Goal: Register for event/course

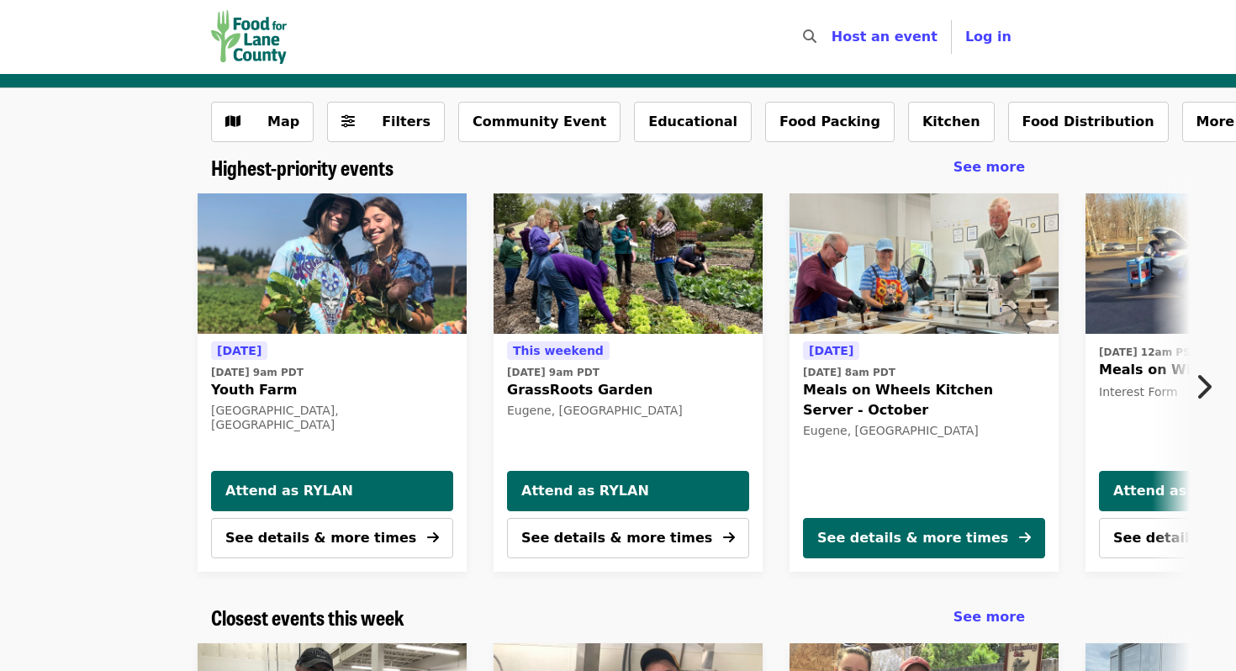
click at [376, 319] on img "Youth Farm" at bounding box center [332, 263] width 269 height 141
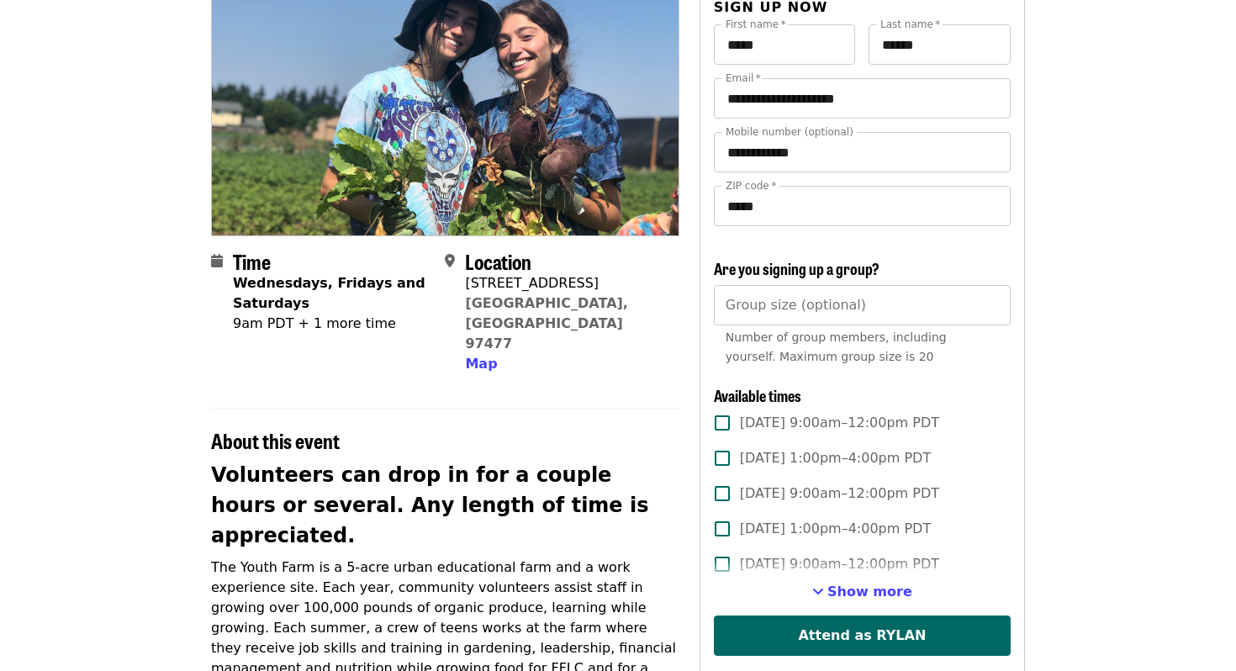
scroll to position [173, 0]
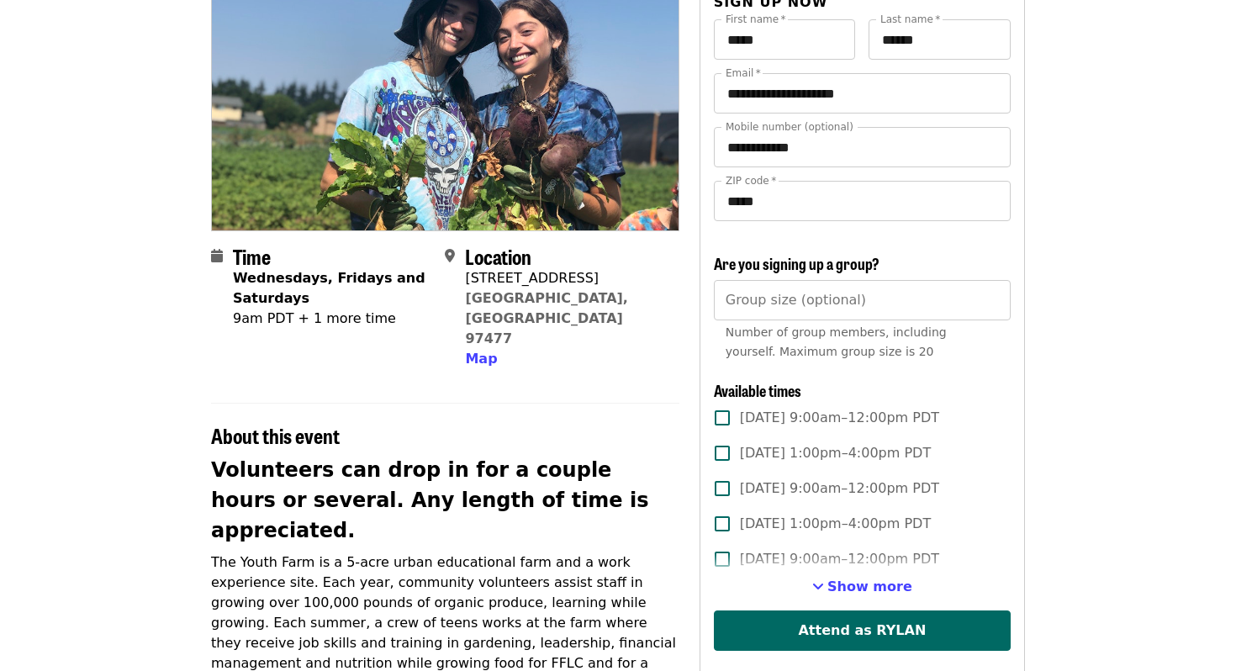
click at [302, 320] on div "9am PDT + 1 more time" at bounding box center [332, 319] width 198 height 20
click at [289, 320] on div "9am PDT + 1 more time" at bounding box center [332, 319] width 198 height 20
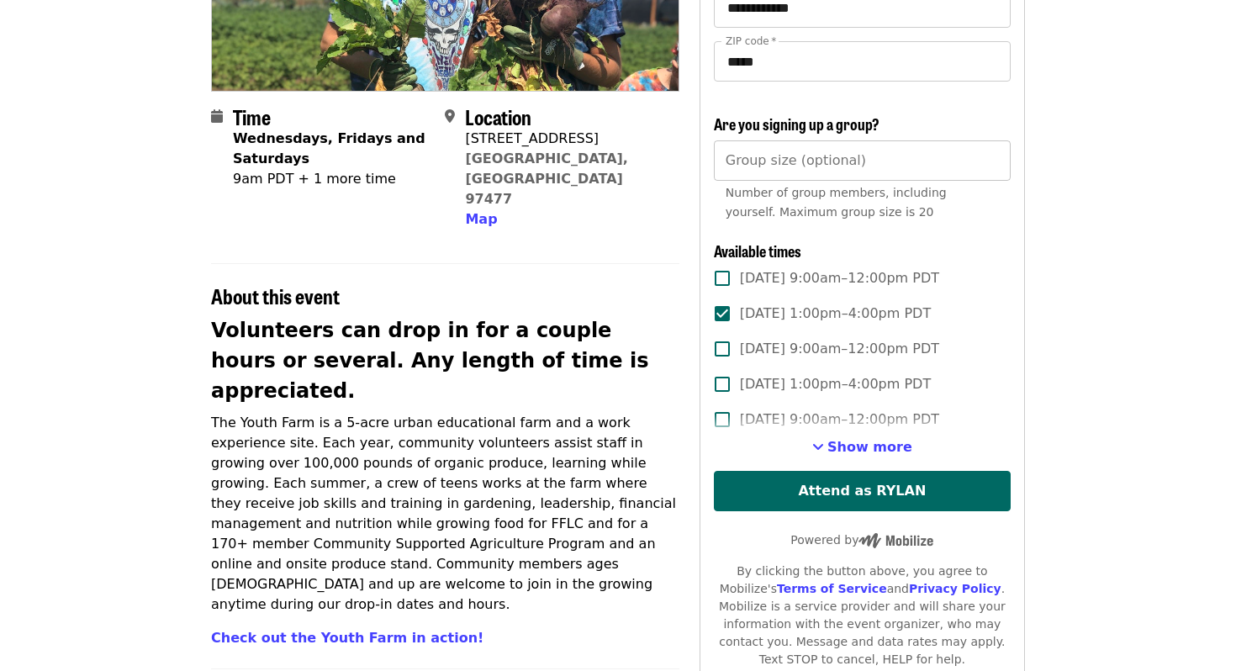
scroll to position [316, 0]
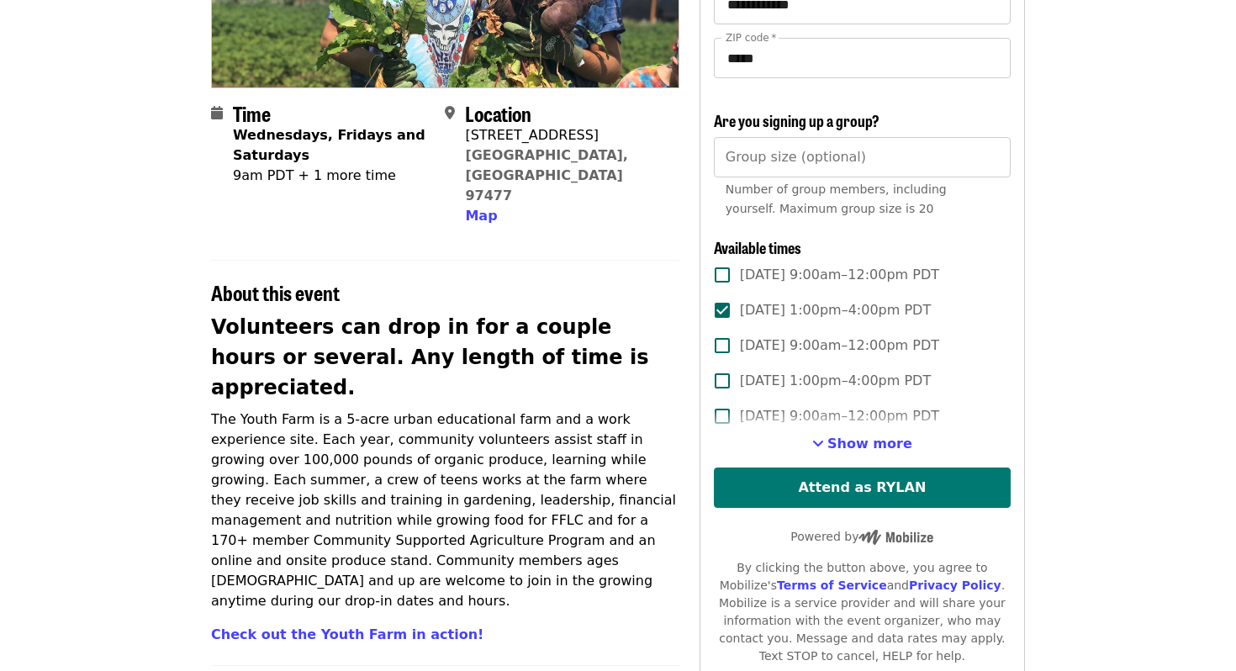
click at [779, 493] on button "Attend as RYLAN" at bounding box center [862, 487] width 297 height 40
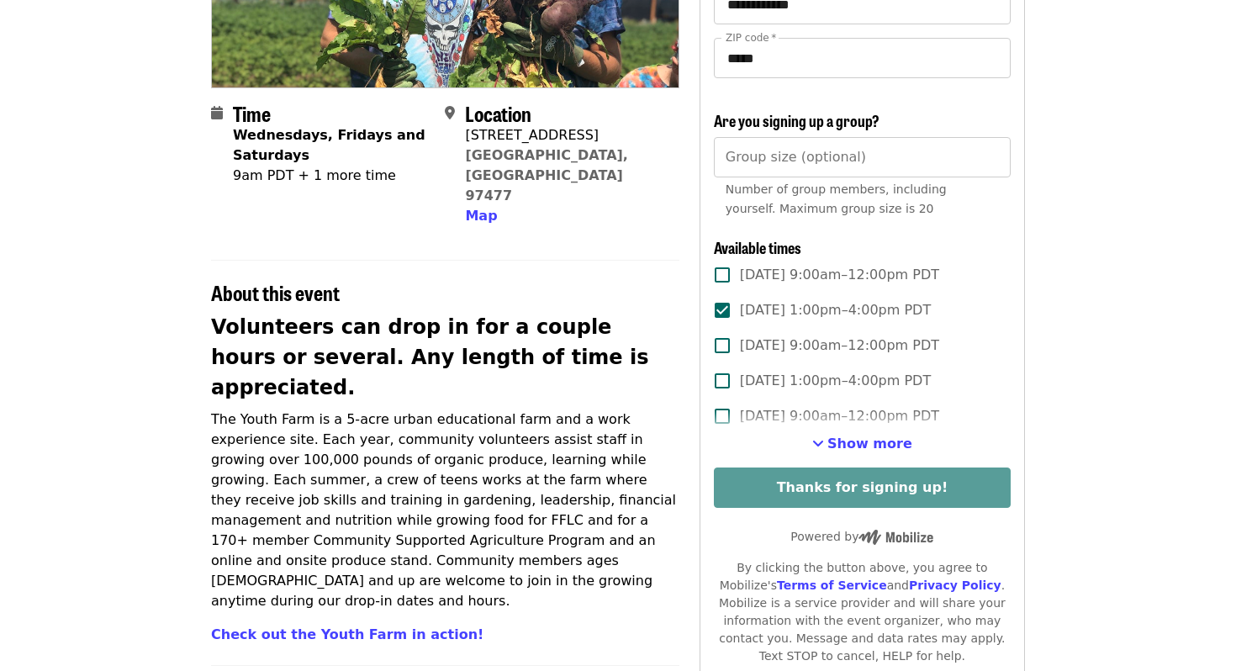
scroll to position [0, 0]
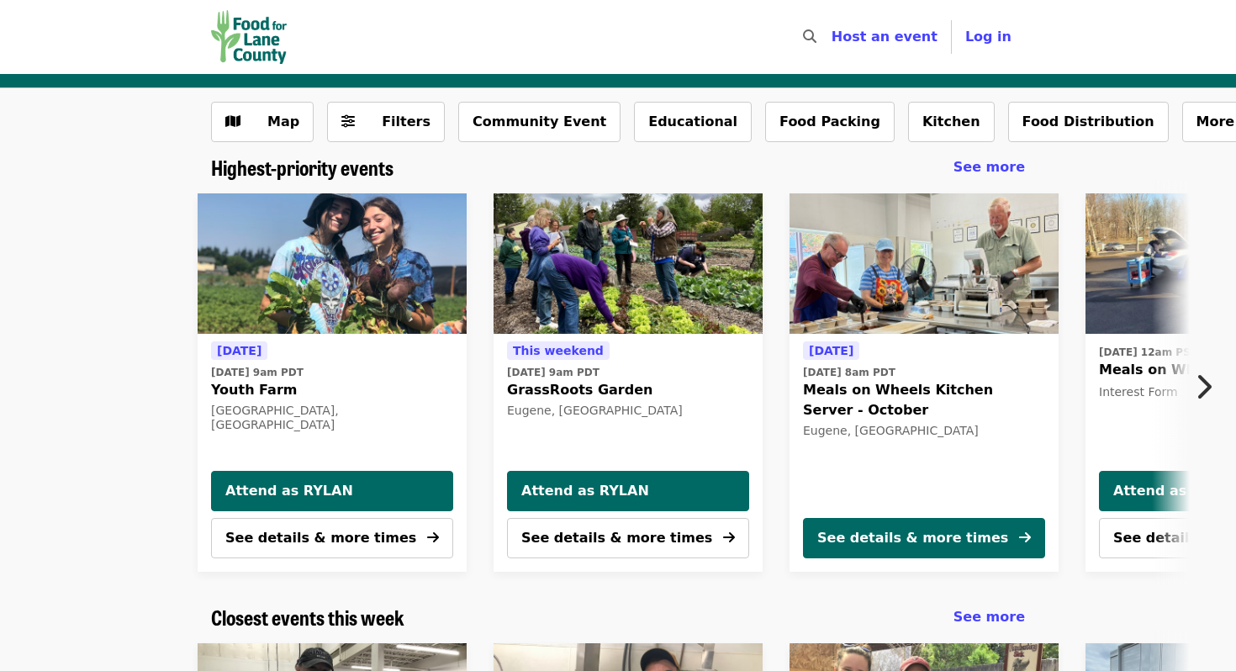
click at [1211, 388] on button "Next item" at bounding box center [1207, 386] width 55 height 47
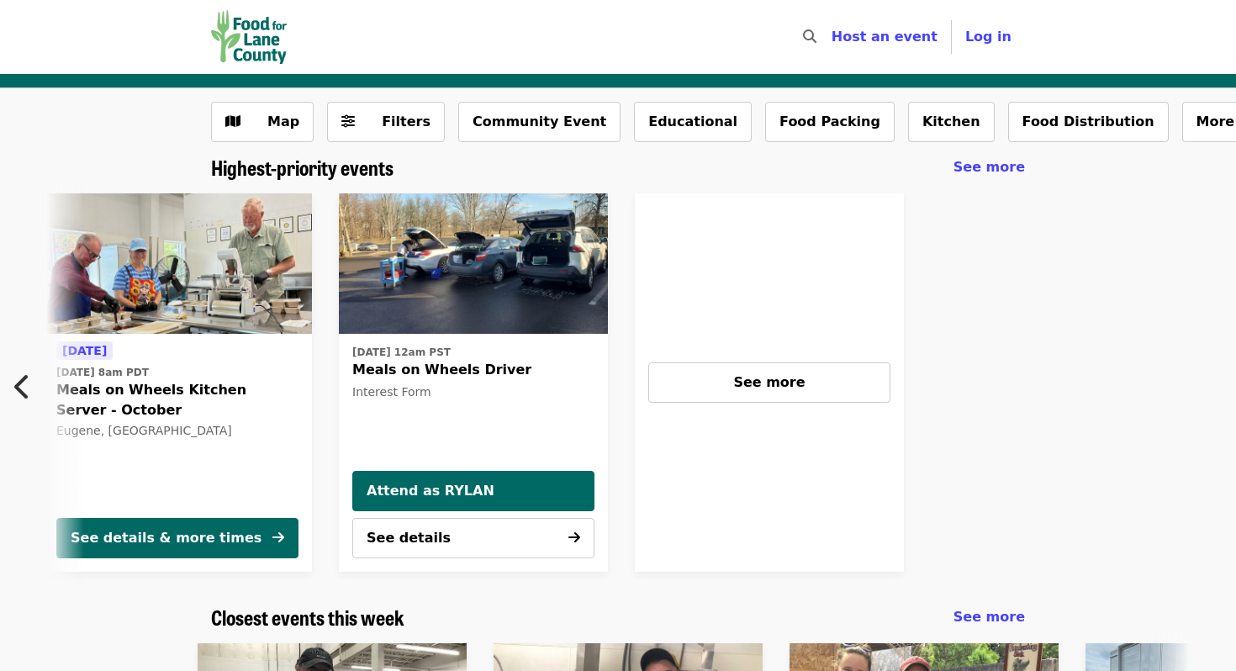
scroll to position [0, 749]
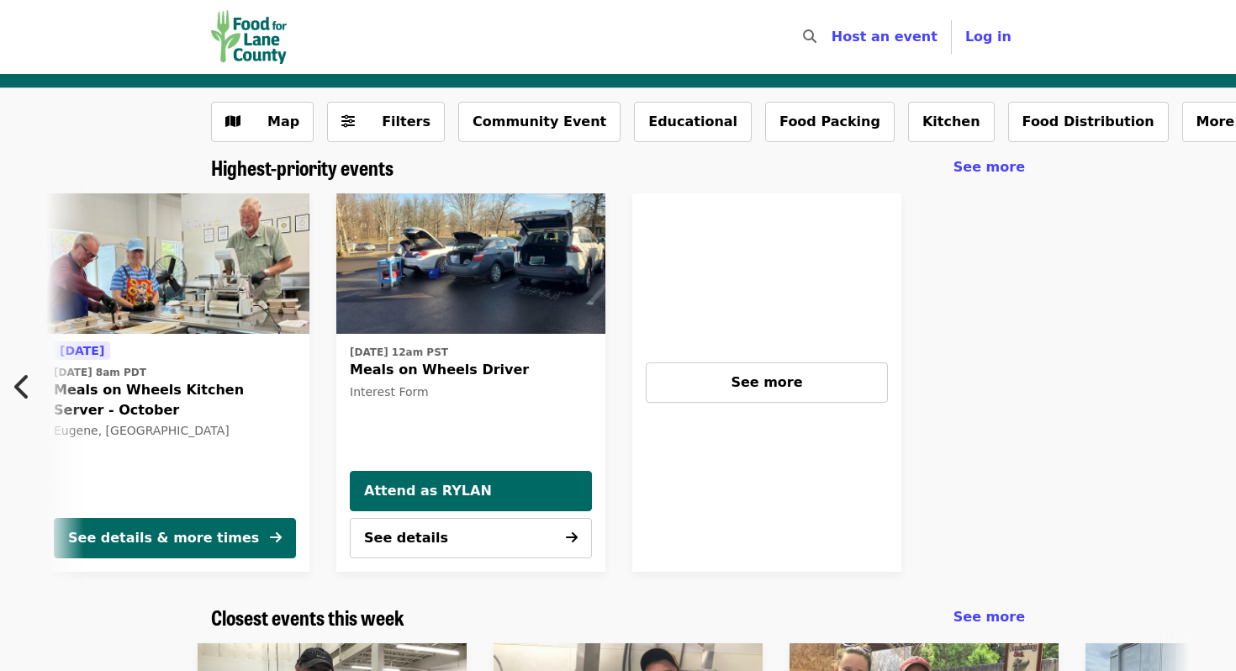
click at [34, 393] on button "Previous item" at bounding box center [27, 386] width 55 height 47
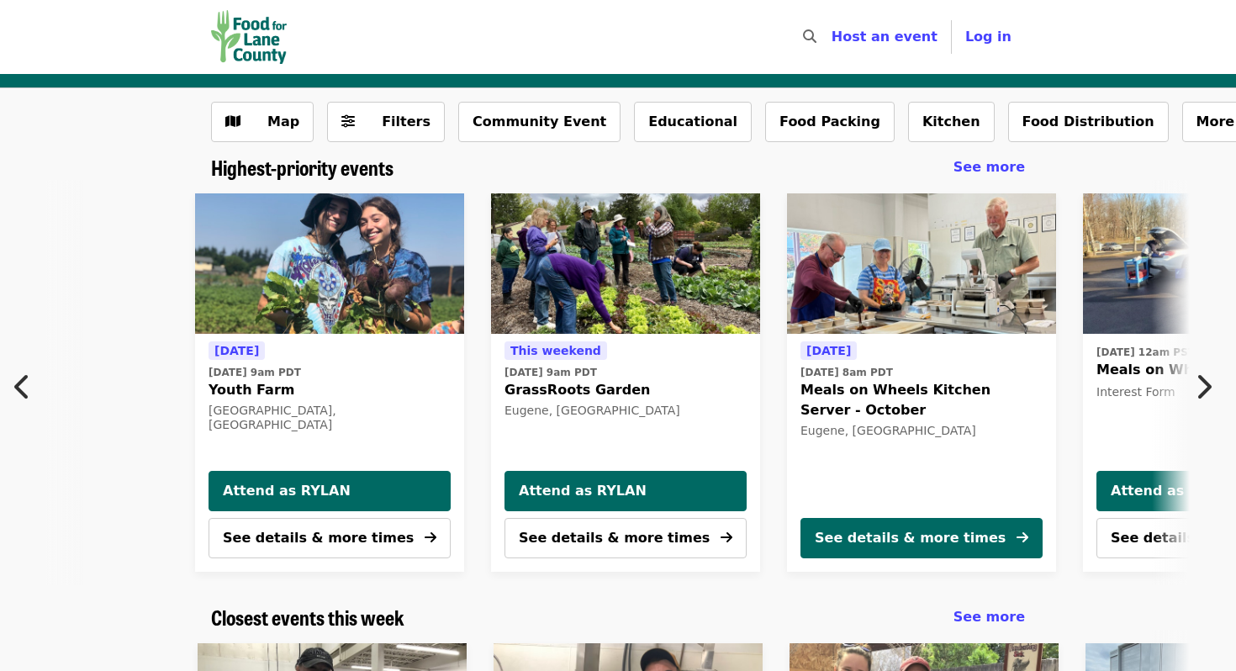
scroll to position [0, 0]
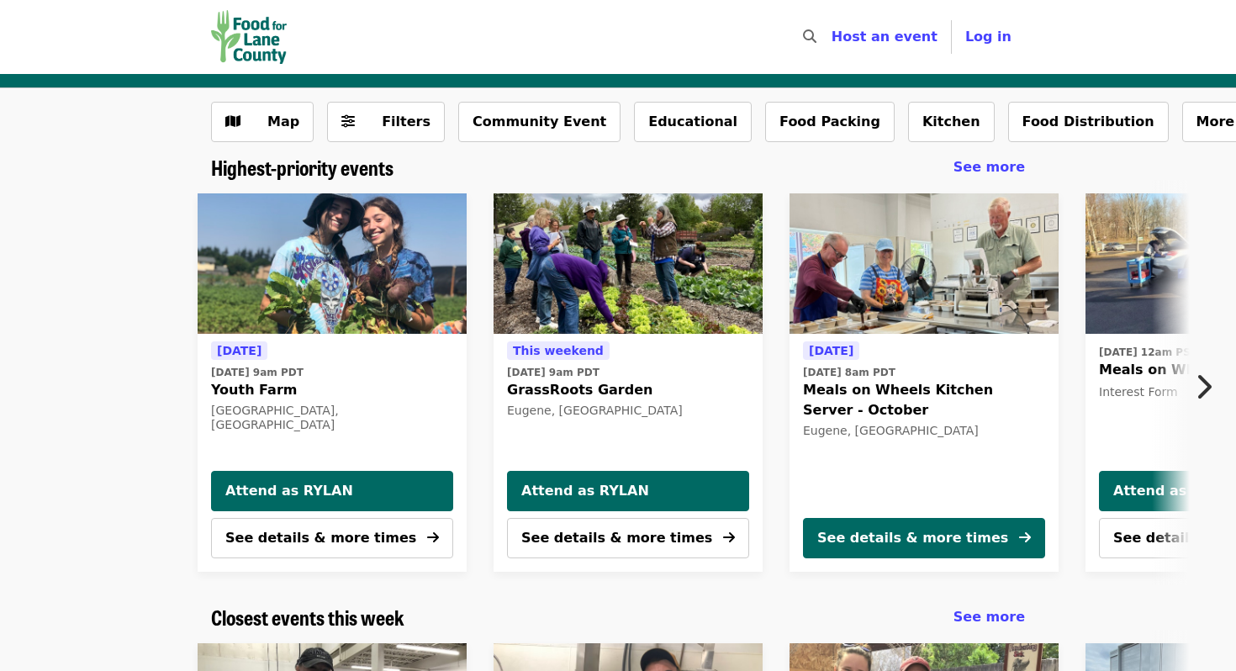
click at [885, 367] on time "[DATE] 8am PDT" at bounding box center [849, 372] width 92 height 15
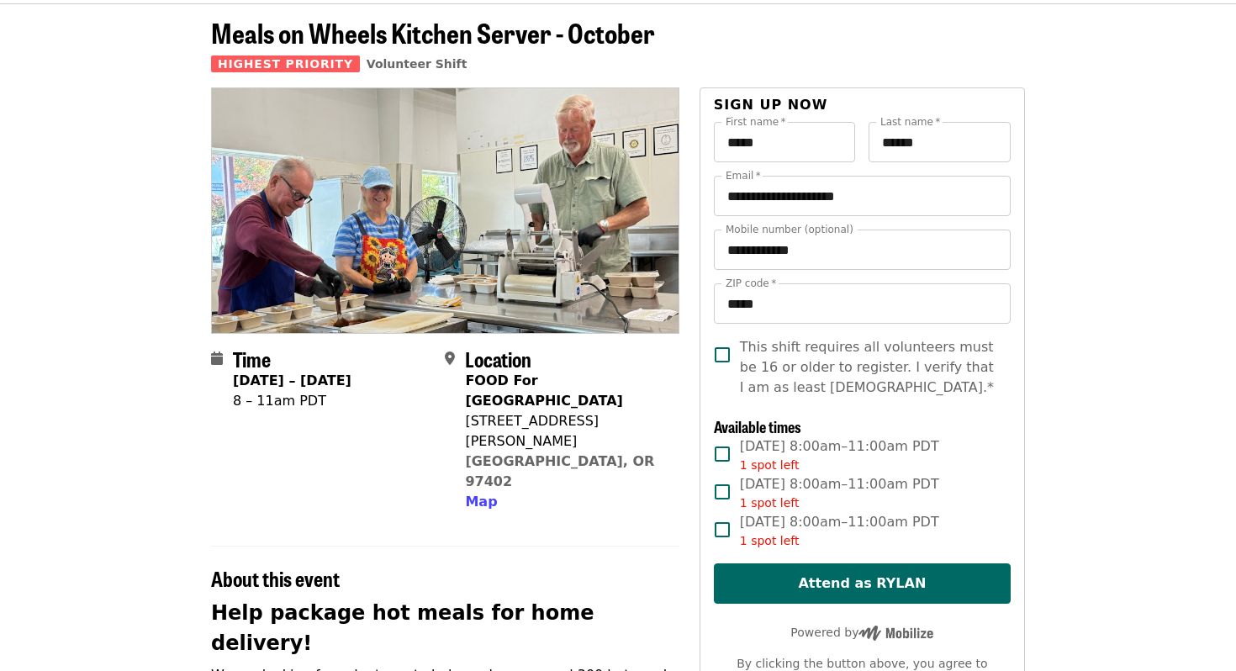
scroll to position [78, 0]
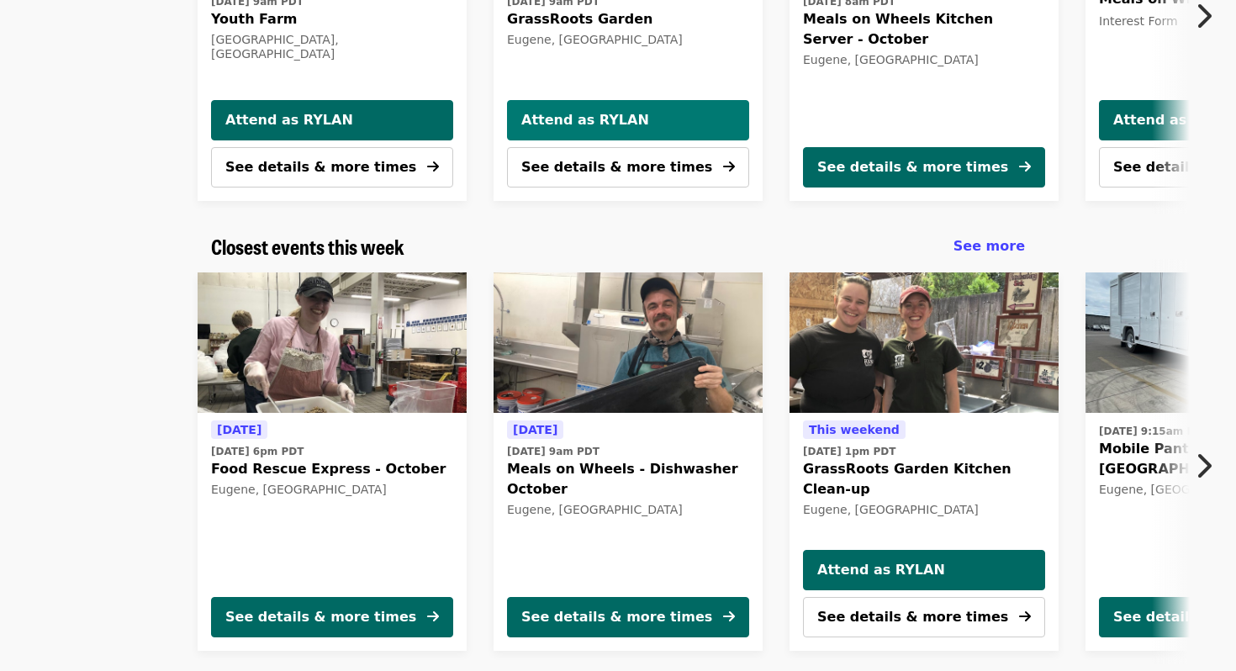
scroll to position [380, 0]
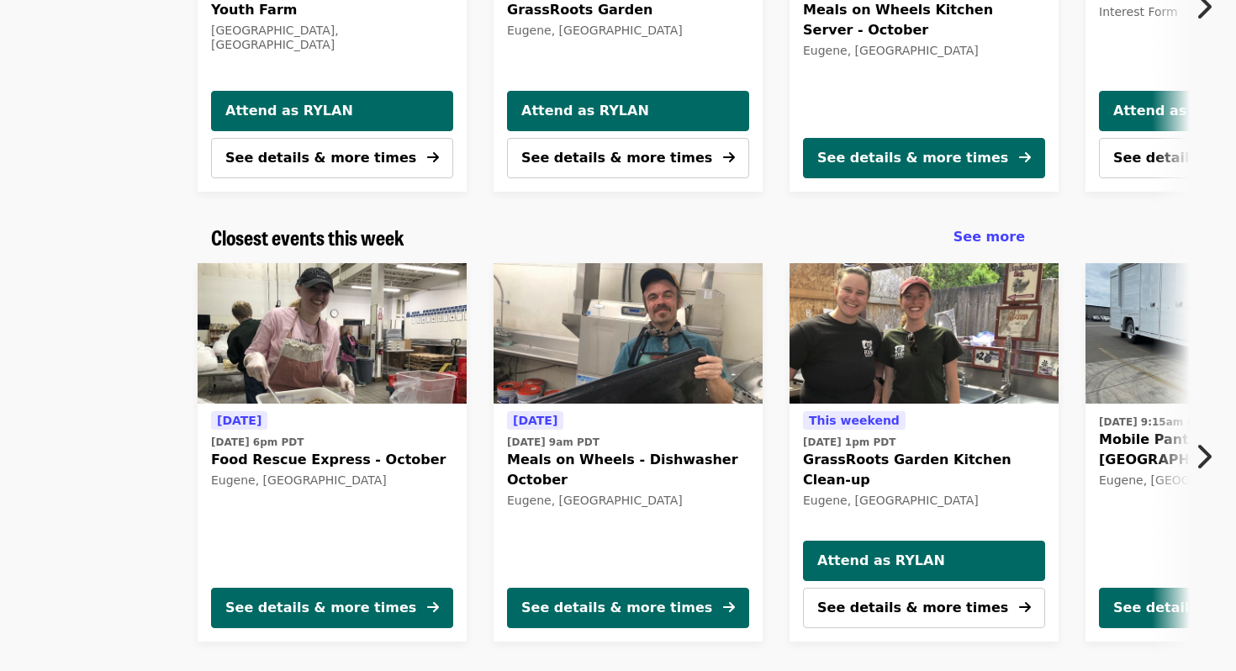
click at [376, 441] on span "[DATE] 6pm PDT" at bounding box center [332, 442] width 242 height 15
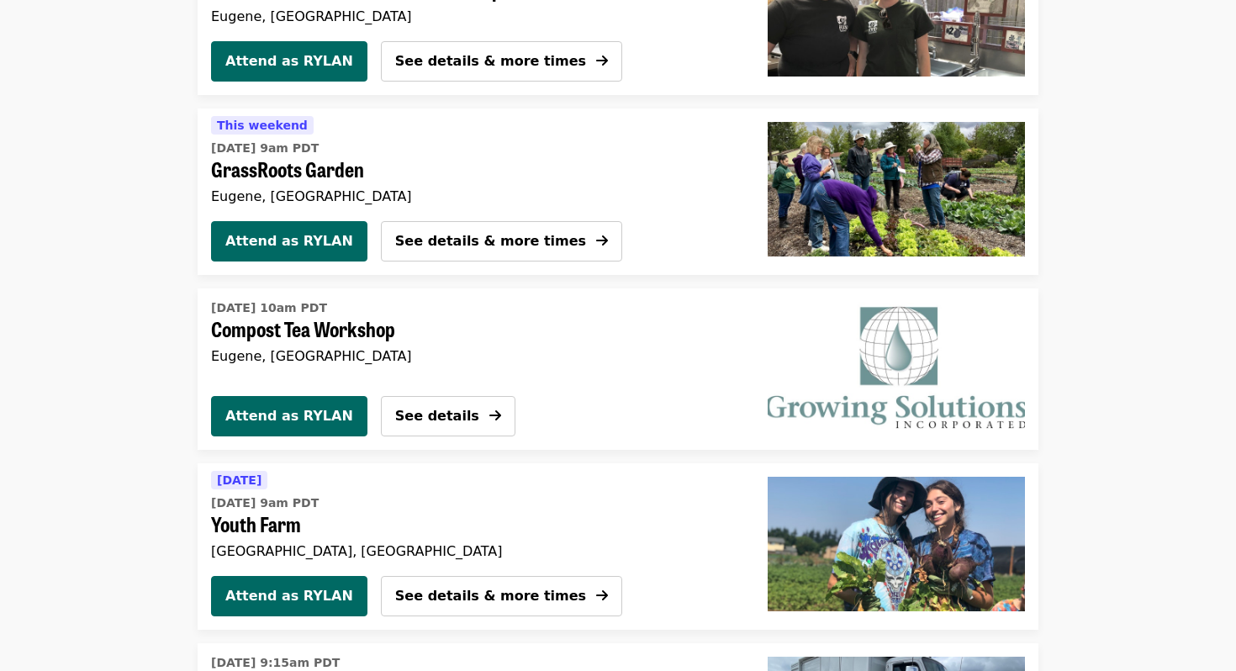
scroll to position [3145, 0]
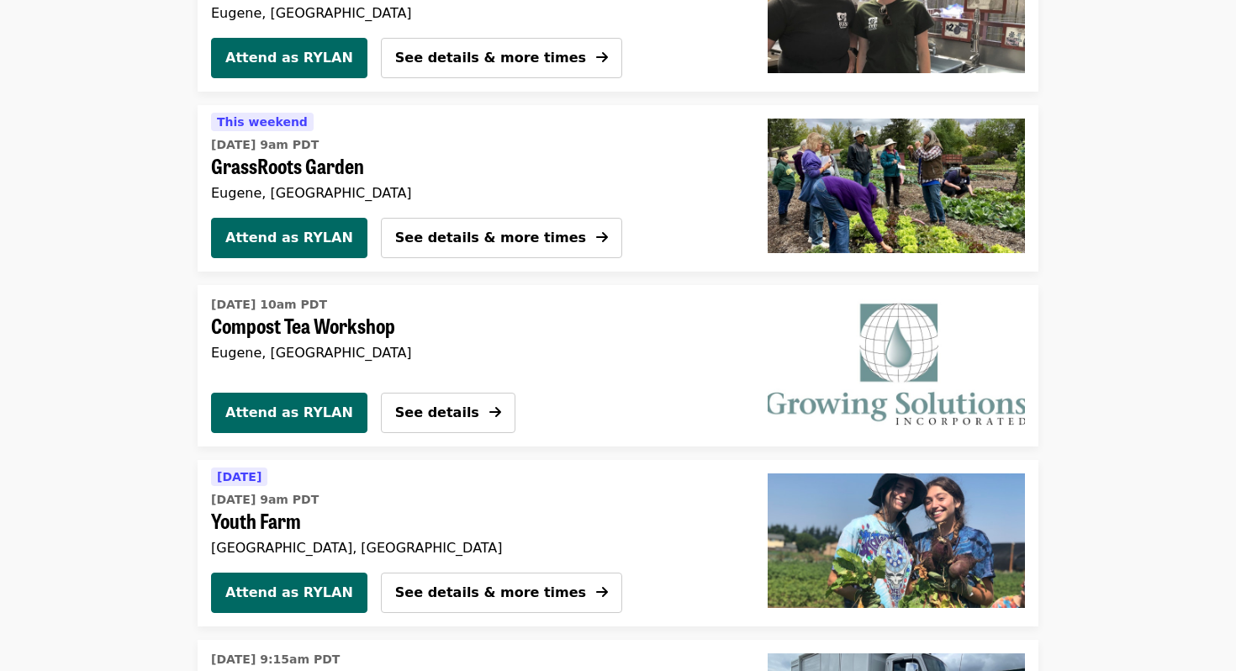
click at [373, 177] on span "GrassRoots Garden" at bounding box center [469, 166] width 516 height 24
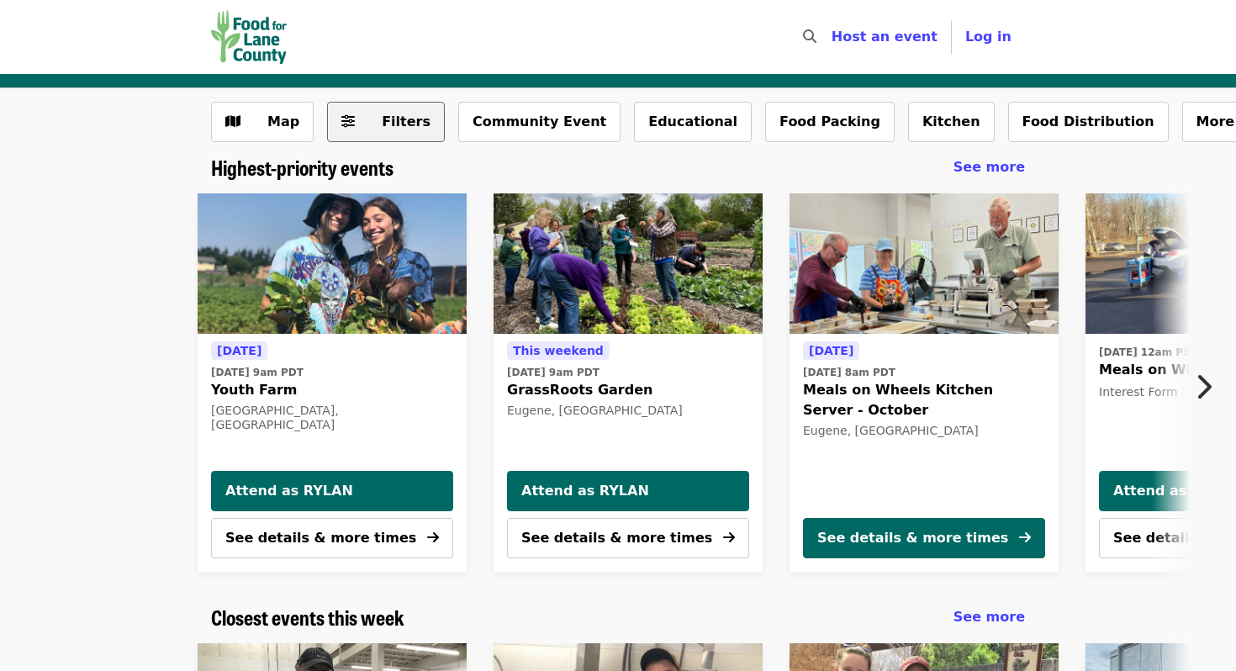
click at [418, 134] on button "Filters" at bounding box center [386, 122] width 118 height 40
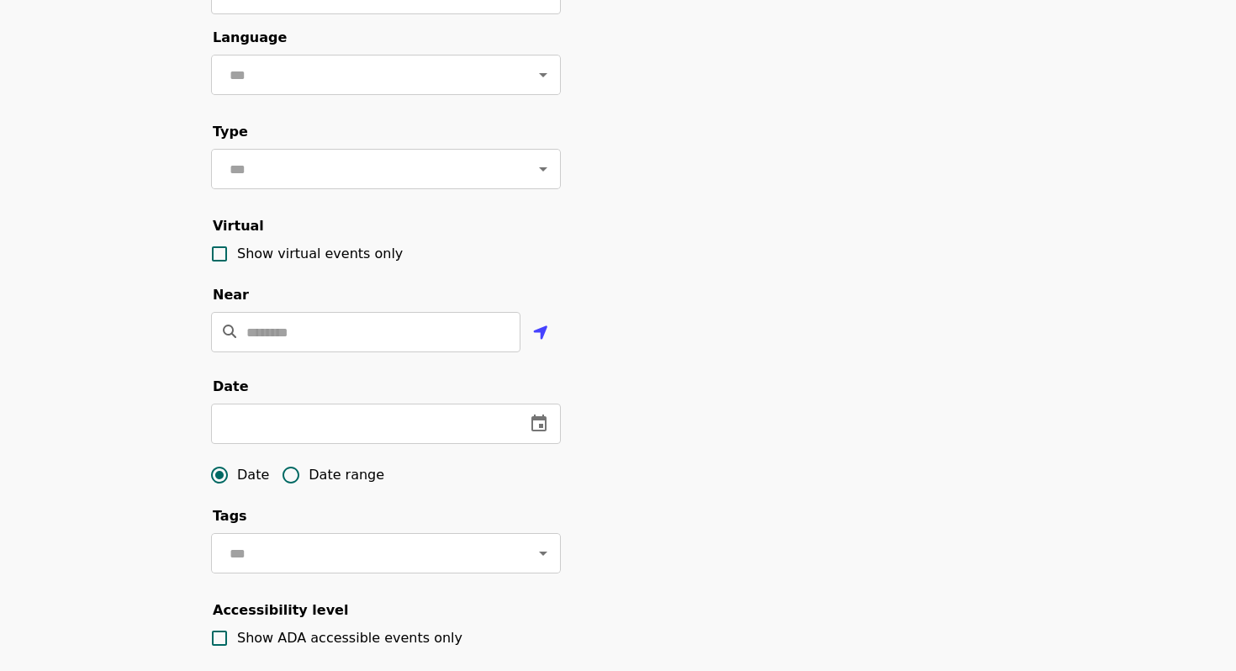
scroll to position [172, 0]
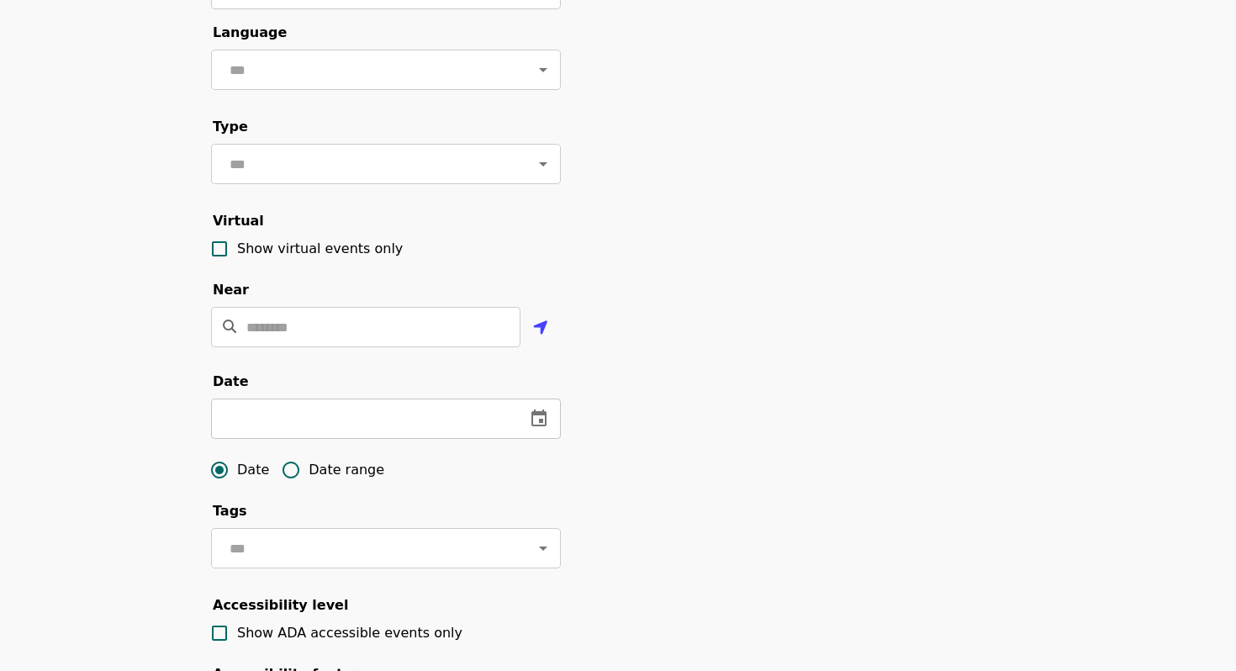
click at [539, 420] on icon "change date" at bounding box center [538, 417] width 15 height 17
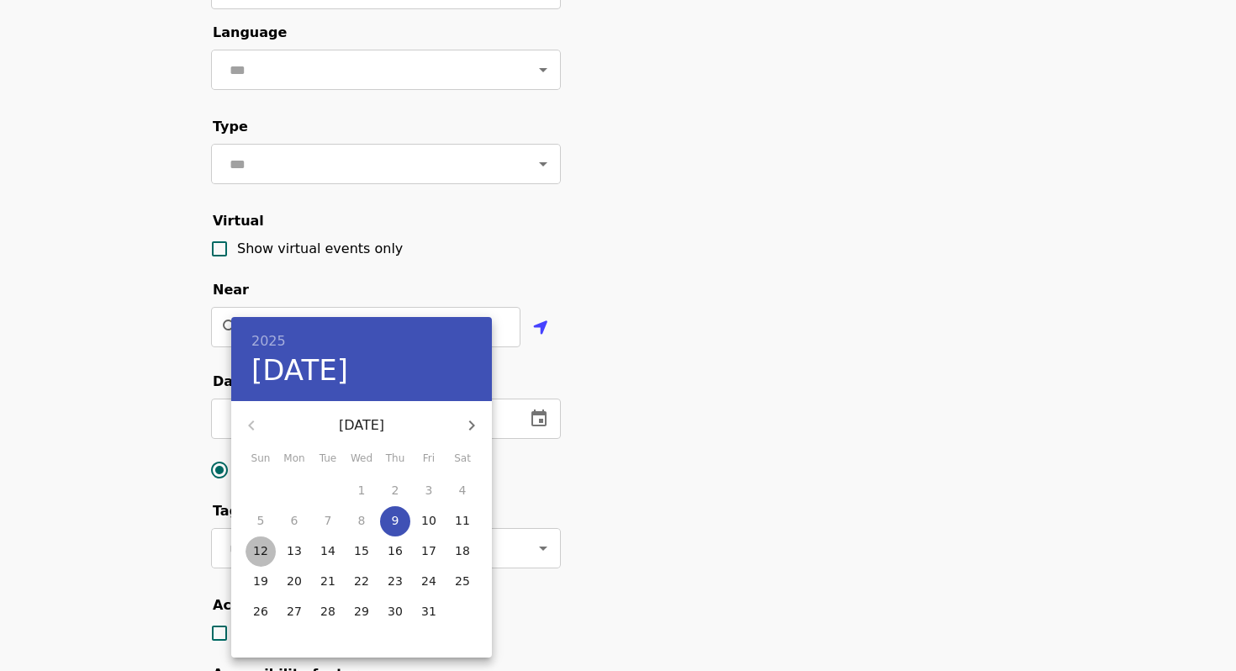
click at [253, 557] on span "12" at bounding box center [260, 550] width 30 height 17
type input "**********"
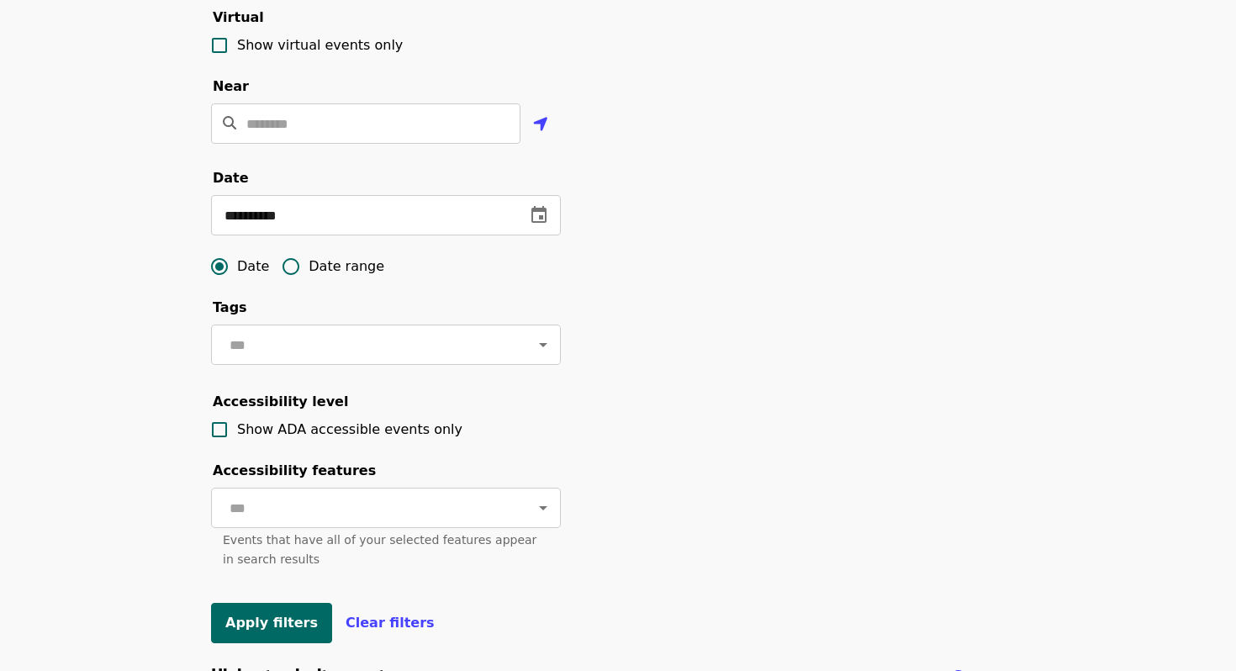
scroll to position [377, 0]
click at [290, 617] on span "Apply filters" at bounding box center [271, 621] width 92 height 16
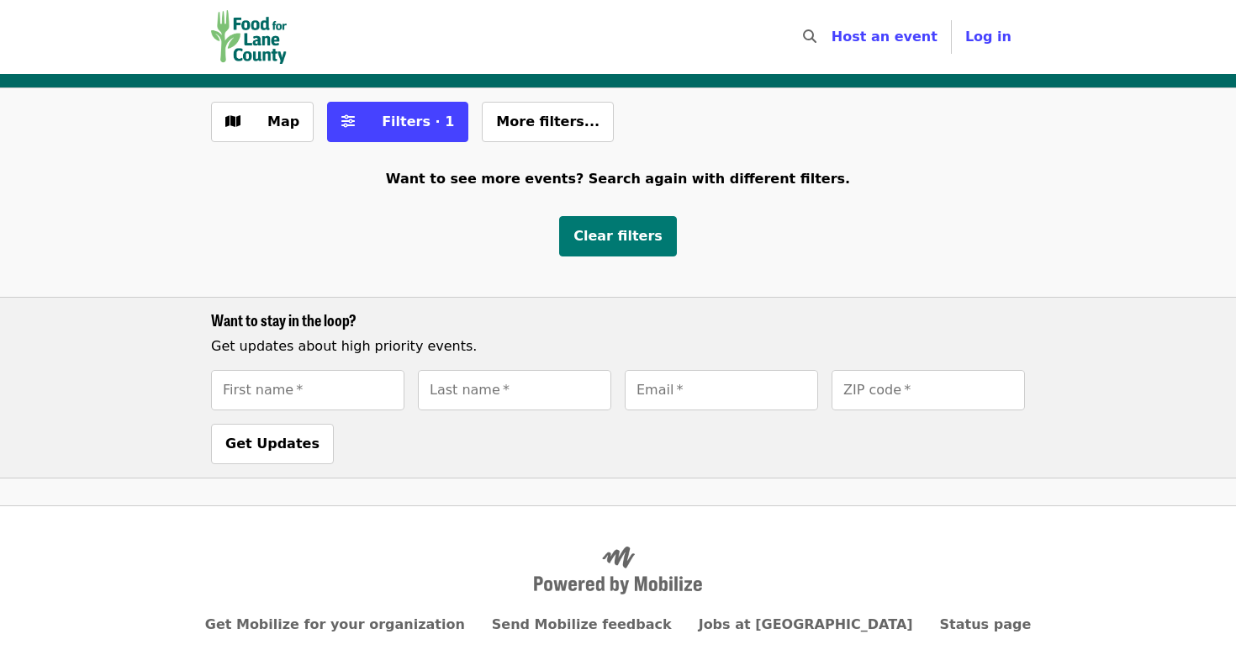
click at [591, 234] on span "Clear filters" at bounding box center [617, 236] width 89 height 16
